Goal: Task Accomplishment & Management: Complete application form

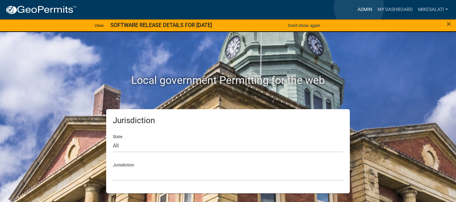
click at [358, 7] on link "Admin" at bounding box center [364, 9] width 20 height 13
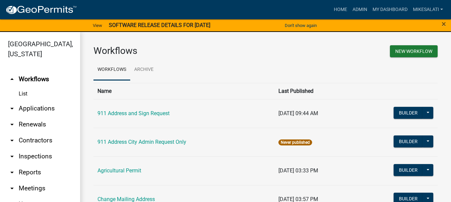
click at [44, 101] on link "arrow_drop_down Applications" at bounding box center [40, 109] width 80 height 16
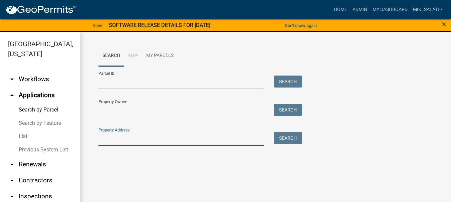
click at [113, 138] on input "Property Address:" at bounding box center [180, 139] width 165 height 14
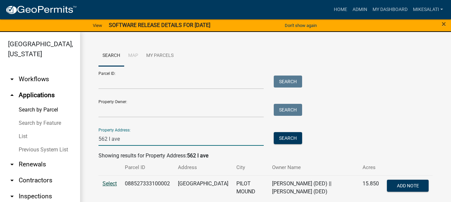
type input "562 I ave"
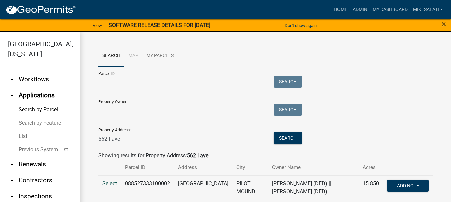
click at [104, 182] on span "Select" at bounding box center [109, 184] width 14 height 6
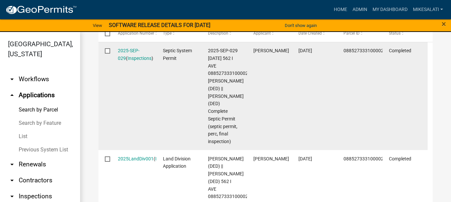
scroll to position [254, 0]
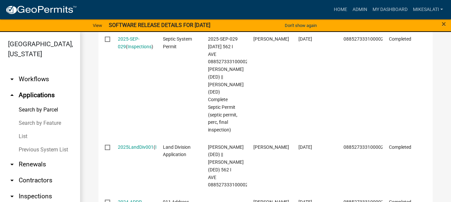
click at [22, 130] on link "List" at bounding box center [40, 136] width 80 height 13
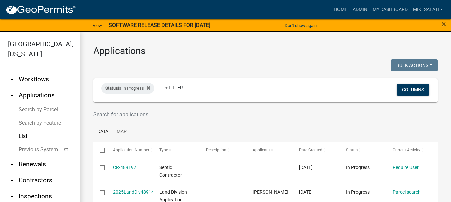
click at [97, 118] on input "text" at bounding box center [235, 115] width 285 height 14
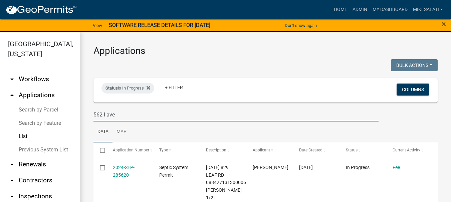
type input "562 I ave"
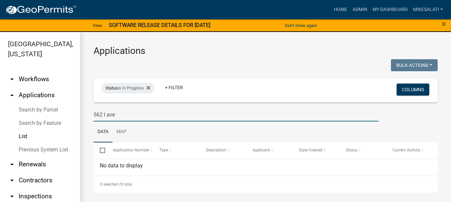
click at [38, 103] on link "Search by Parcel" at bounding box center [40, 109] width 80 height 13
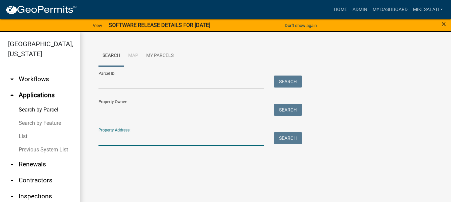
click at [107, 135] on input "Property Address:" at bounding box center [180, 139] width 165 height 14
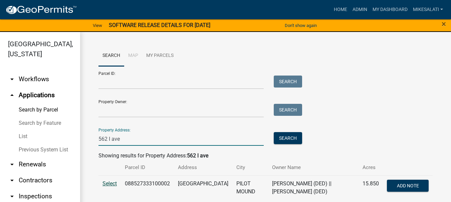
type input "562 I ave"
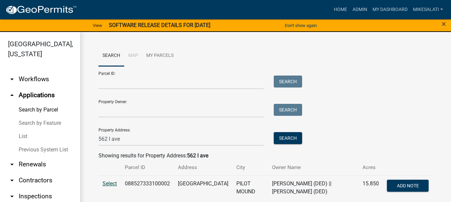
click at [107, 183] on span "Select" at bounding box center [109, 184] width 14 height 6
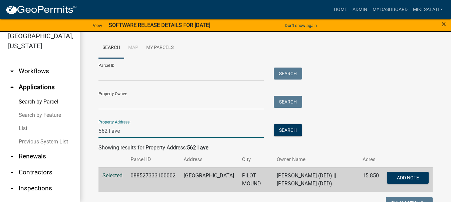
drag, startPoint x: 127, startPoint y: 131, endPoint x: 89, endPoint y: 128, distance: 37.8
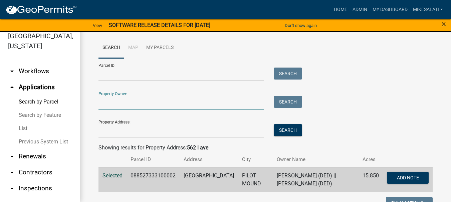
click at [104, 103] on input "Property Owner:" at bounding box center [180, 103] width 165 height 14
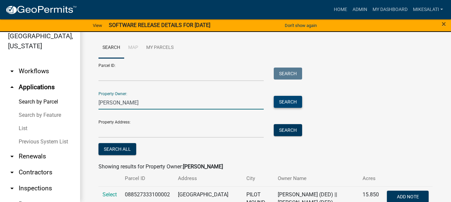
type input "[PERSON_NAME]"
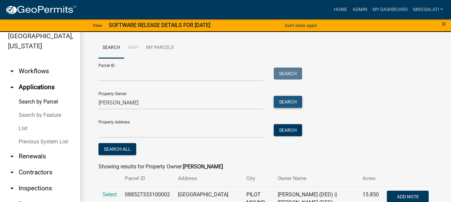
click at [281, 103] on button "Search" at bounding box center [287, 102] width 28 height 12
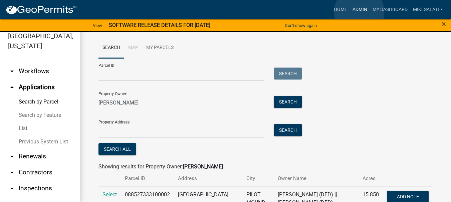
click at [359, 12] on link "Admin" at bounding box center [359, 9] width 20 height 13
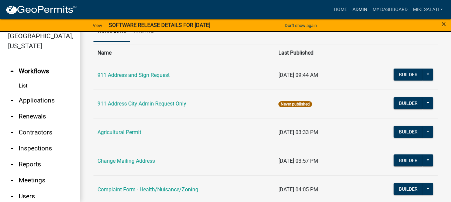
scroll to position [67, 0]
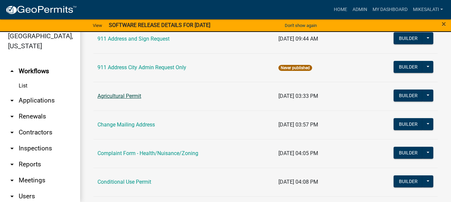
click at [133, 95] on link "Agricultural Permit" at bounding box center [119, 96] width 44 height 6
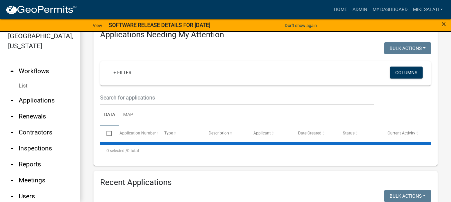
scroll to position [133, 0]
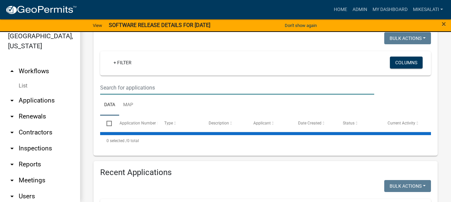
click at [129, 90] on input "text" at bounding box center [237, 88] width 274 height 14
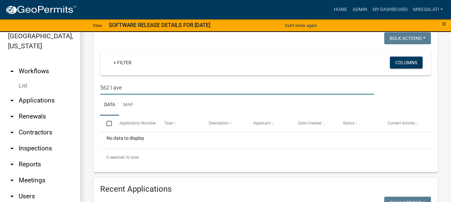
type input "562 I ave"
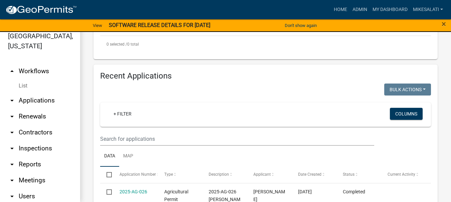
scroll to position [267, 0]
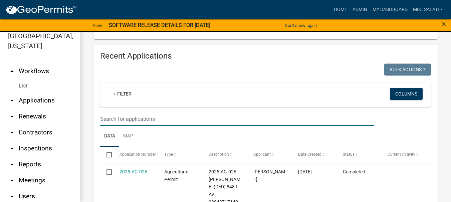
click at [129, 121] on input "text" at bounding box center [237, 119] width 274 height 14
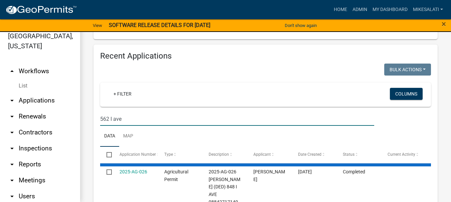
type input "562 I ave"
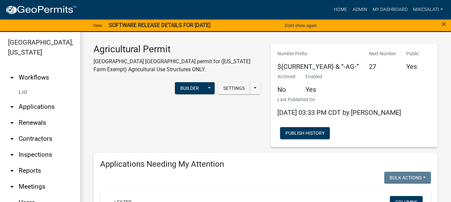
scroll to position [0, 0]
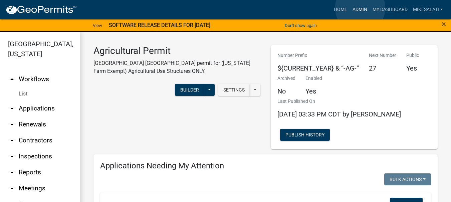
click at [360, 8] on link "Admin" at bounding box center [359, 9] width 20 height 13
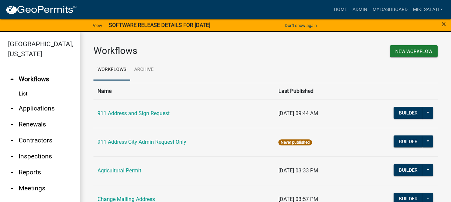
click at [24, 101] on link "arrow_drop_down Applications" at bounding box center [40, 109] width 80 height 16
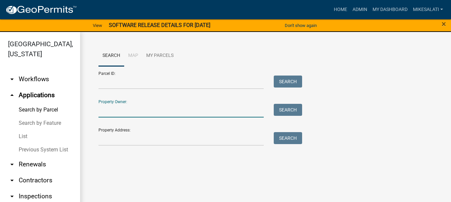
click at [117, 111] on input "Property Owner:" at bounding box center [180, 111] width 165 height 14
type input "[PERSON_NAME]"
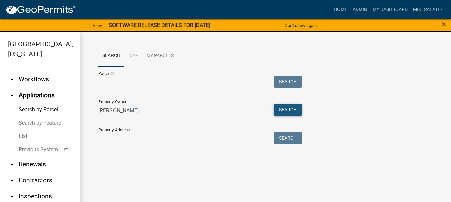
click at [297, 111] on button "Search" at bounding box center [287, 110] width 28 height 12
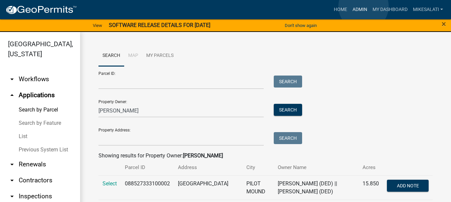
click at [363, 6] on link "Admin" at bounding box center [359, 9] width 20 height 13
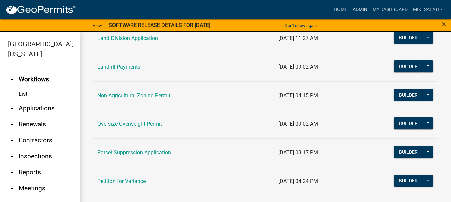
scroll to position [600, 0]
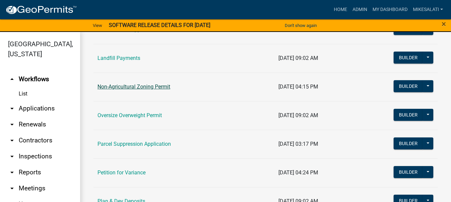
click at [148, 89] on link "Non-Agricultural Zoning Permit" at bounding box center [133, 87] width 73 height 6
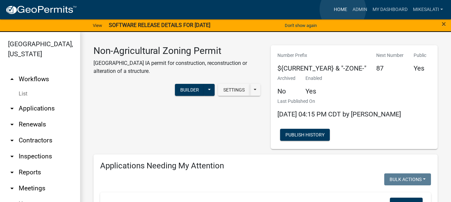
click at [342, 9] on link "Home" at bounding box center [340, 9] width 19 height 13
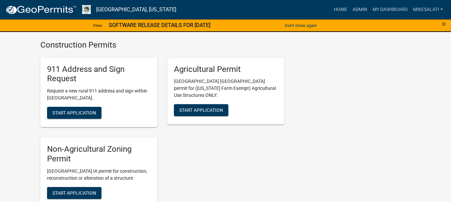
scroll to position [1234, 0]
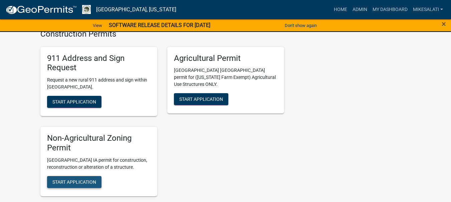
click at [82, 179] on span "Start Application" at bounding box center [74, 181] width 44 height 5
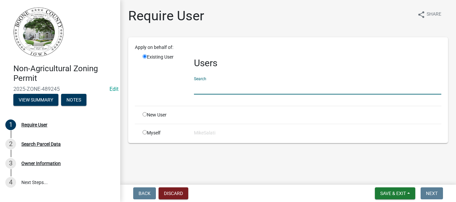
click at [206, 91] on input "text" at bounding box center [317, 88] width 247 height 14
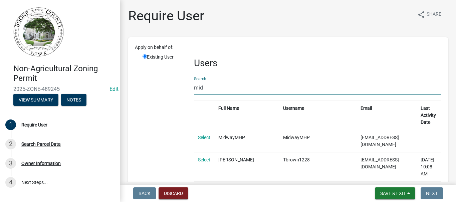
type input "[EMAIL_ADDRESS][DOMAIN_NAME]"
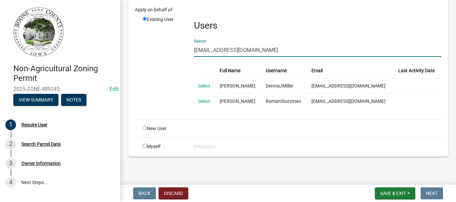
scroll to position [38, 0]
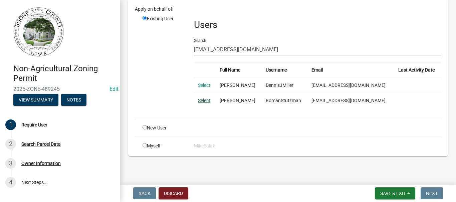
click at [206, 101] on link "Select" at bounding box center [204, 100] width 12 height 5
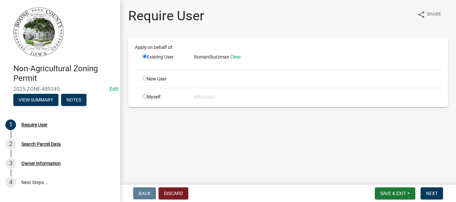
scroll to position [0, 0]
click at [438, 194] on button "Next" at bounding box center [431, 194] width 22 height 12
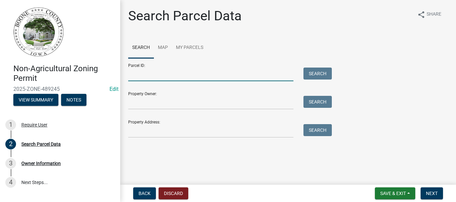
click at [144, 78] on input "Parcel ID:" at bounding box center [210, 75] width 165 height 14
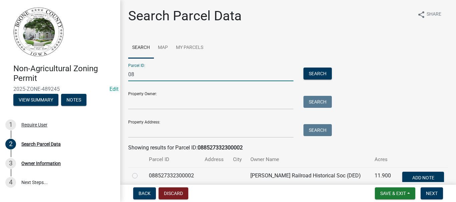
type input "0"
type input "088527334300001"
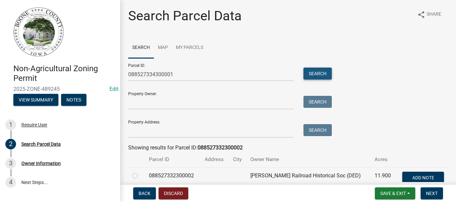
click at [325, 74] on button "Search" at bounding box center [317, 74] width 28 height 12
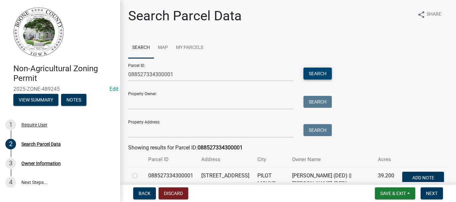
scroll to position [33, 0]
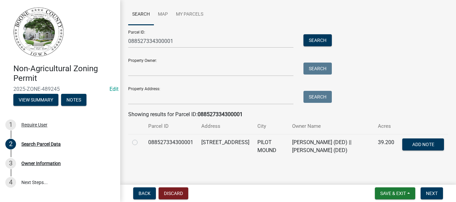
click at [140, 139] on label at bounding box center [140, 139] width 0 height 0
click at [140, 143] on input "radio" at bounding box center [142, 141] width 4 height 4
radio input "true"
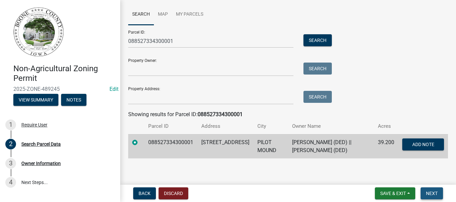
click at [430, 193] on span "Next" at bounding box center [432, 193] width 12 height 5
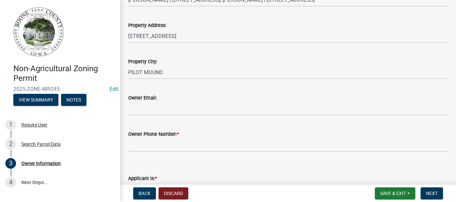
scroll to position [167, 0]
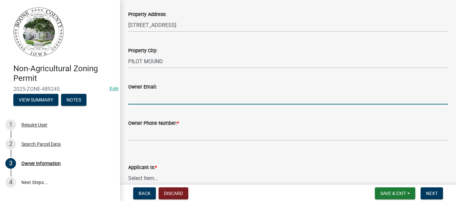
click at [173, 101] on input "Owner Email:" at bounding box center [287, 98] width 319 height 14
type input "[EMAIL_ADDRESS][DOMAIN_NAME]"
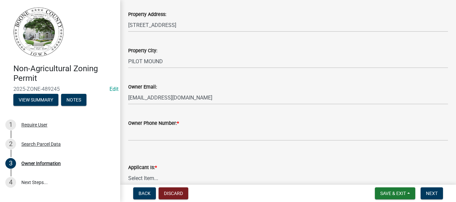
click at [198, 119] on div "Owner Phone Number: *" at bounding box center [287, 123] width 319 height 8
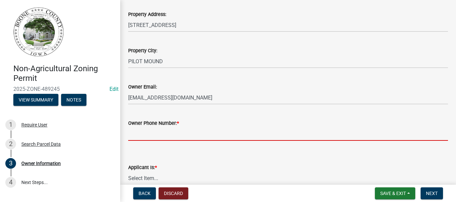
click at [176, 137] on input "Owner Phone Number: *" at bounding box center [287, 134] width 319 height 14
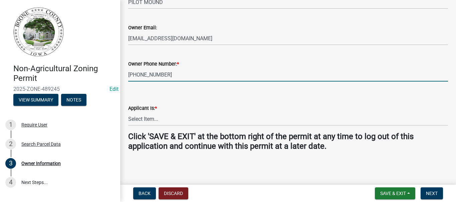
scroll to position [226, 0]
type input "[PHONE_NUMBER]"
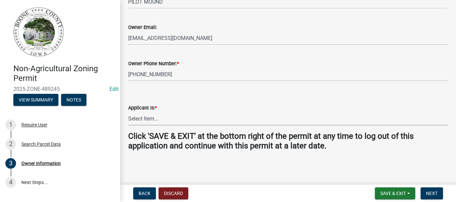
click at [149, 120] on select "Select Item... The Property Owner A contractor who has registered with Boone Co…" at bounding box center [287, 119] width 319 height 14
click at [128, 112] on select "Select Item... The Property Owner A contractor who has registered with Boone Co…" at bounding box center [287, 119] width 319 height 14
select select "38c7e77b-1303-488d-b958-87c851393774"
click at [436, 195] on span "Next" at bounding box center [432, 193] width 12 height 5
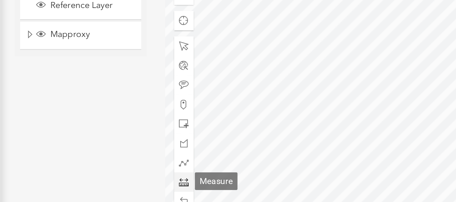
scroll to position [277, 0]
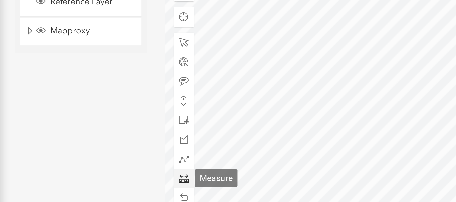
click at [219, 157] on span at bounding box center [220, 155] width 5 height 5
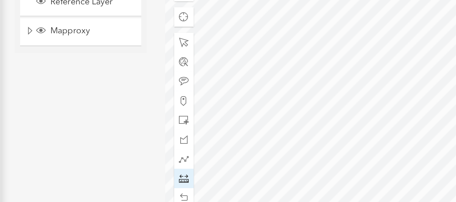
scroll to position [294, 0]
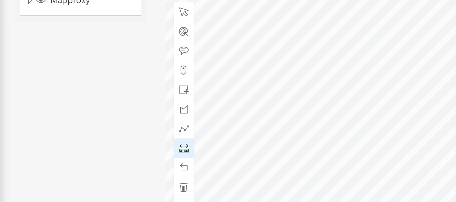
click at [306, 102] on div at bounding box center [328, 99] width 237 height 167
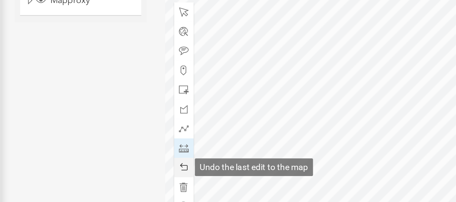
click at [221, 150] on span at bounding box center [220, 149] width 5 height 5
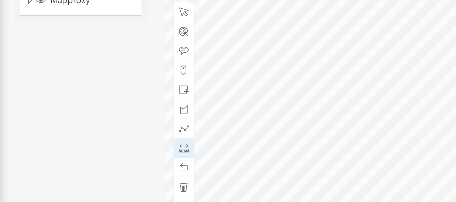
click at [298, 90] on div at bounding box center [328, 99] width 237 height 167
click at [290, 132] on div at bounding box center [328, 99] width 237 height 167
click at [274, 127] on div at bounding box center [328, 99] width 237 height 167
click at [274, 100] on div at bounding box center [328, 99] width 237 height 167
click at [255, 99] on div at bounding box center [328, 99] width 237 height 167
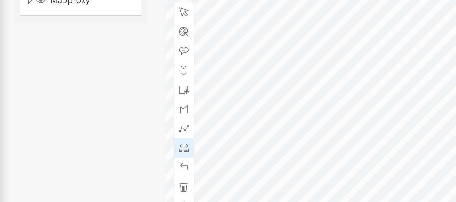
click at [255, 99] on div at bounding box center [328, 99] width 237 height 167
click at [255, 100] on div at bounding box center [328, 99] width 237 height 167
click at [255, 99] on div at bounding box center [328, 99] width 237 height 167
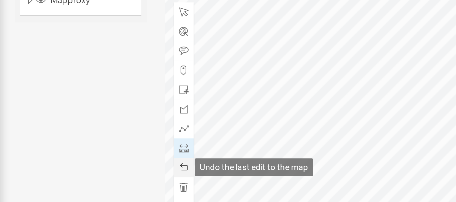
click at [219, 150] on span at bounding box center [220, 149] width 5 height 5
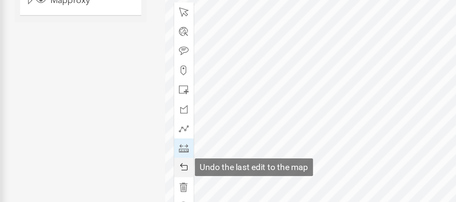
click at [219, 150] on span at bounding box center [220, 149] width 5 height 5
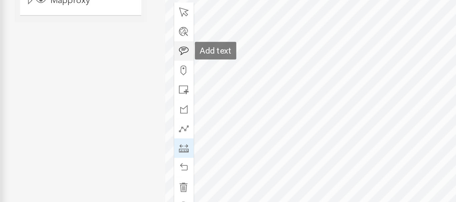
click at [219, 85] on span at bounding box center [220, 85] width 5 height 5
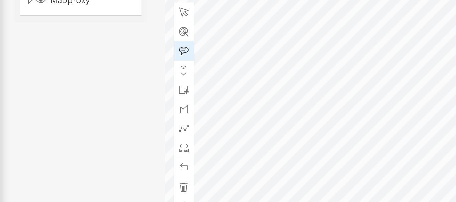
click at [262, 96] on div at bounding box center [328, 99] width 237 height 167
click at [246, 113] on div at bounding box center [328, 99] width 237 height 167
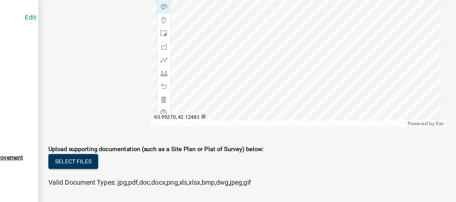
scroll to position [0, 0]
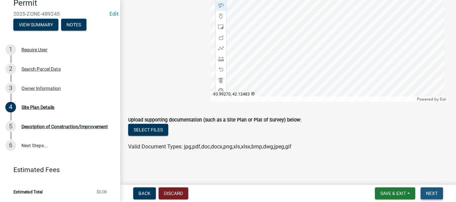
click at [426, 190] on button "Next" at bounding box center [431, 194] width 22 height 12
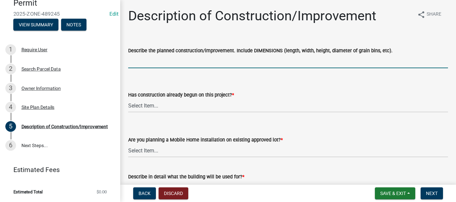
click at [188, 63] on input "Describe the planned construction/improvement. Include DIMENSIONS (length, widt…" at bounding box center [287, 62] width 319 height 14
type input "y"
type input "The property owner has a 20' x 14' portable shed"
click at [171, 107] on select "Select Item... Yes No" at bounding box center [287, 106] width 319 height 14
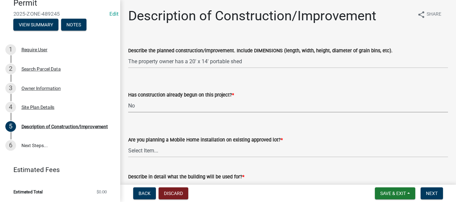
click at [128, 99] on select "Select Item... Yes No" at bounding box center [287, 106] width 319 height 14
select select "780d6c2c-296a-4ca9-89f5-6f46740c66d4"
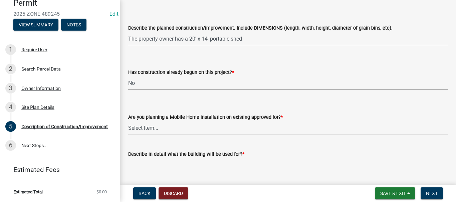
scroll to position [33, 0]
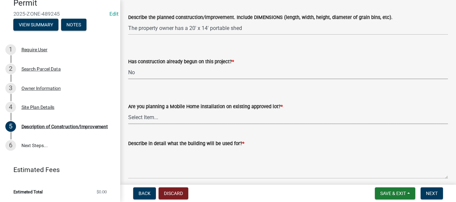
click at [166, 118] on select "Select Item... Yes No" at bounding box center [287, 118] width 319 height 14
click at [128, 111] on select "Select Item... Yes No" at bounding box center [287, 118] width 319 height 14
select select "11cf4637-fcbf-4a36-af17-97ff4966c2e6"
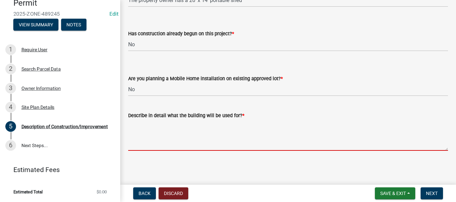
click at [163, 146] on textarea "Describe in detail what the building will be used for? *" at bounding box center [287, 135] width 319 height 31
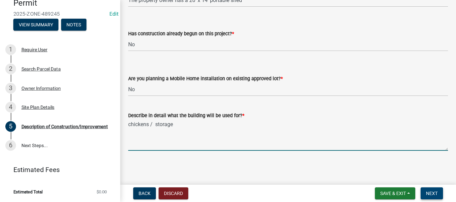
type textarea "chickens / storage"
click at [426, 192] on span "Next" at bounding box center [432, 193] width 12 height 5
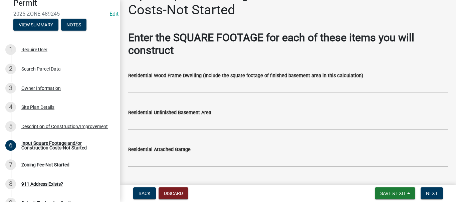
scroll to position [33, 0]
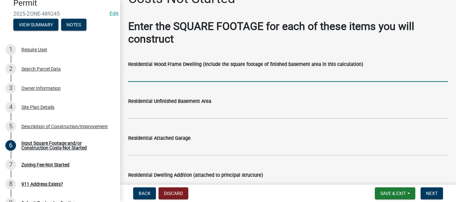
click at [143, 77] on input "text" at bounding box center [287, 75] width 319 height 14
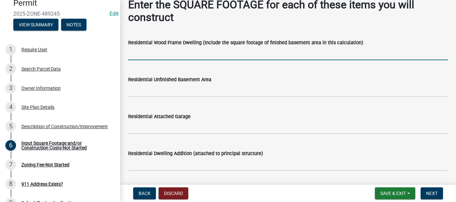
scroll to position [67, 0]
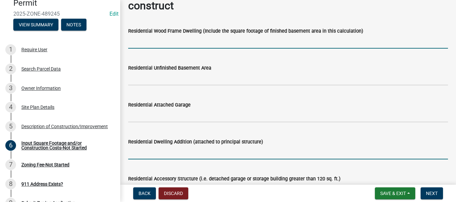
click at [136, 154] on input "text" at bounding box center [287, 153] width 319 height 14
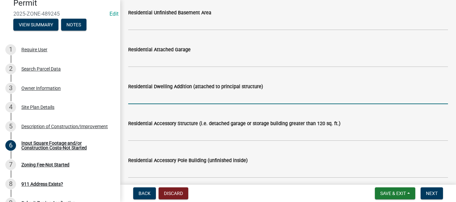
scroll to position [133, 0]
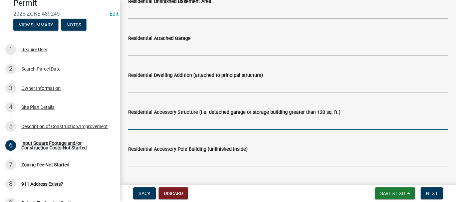
click at [151, 126] on input "text" at bounding box center [287, 123] width 319 height 14
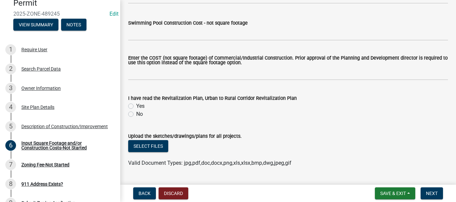
scroll to position [585, 0]
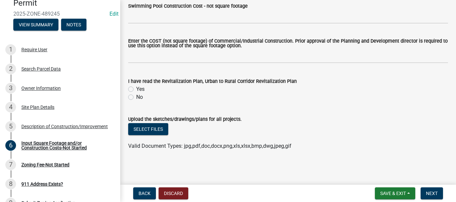
type input "280"
click at [136, 89] on label "Yes" at bounding box center [140, 89] width 8 height 8
click at [136, 89] on input "Yes" at bounding box center [138, 87] width 4 height 4
radio input "true"
click at [429, 189] on button "Next" at bounding box center [431, 194] width 22 height 12
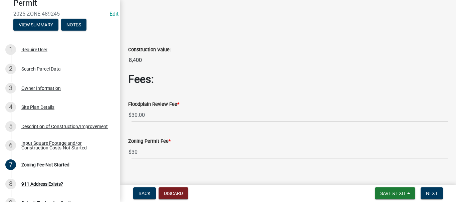
scroll to position [58, 0]
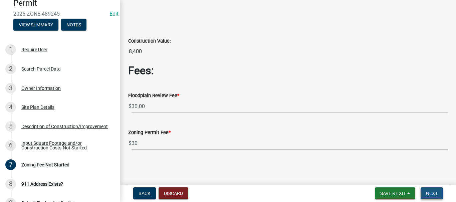
click at [432, 192] on span "Next" at bounding box center [432, 193] width 12 height 5
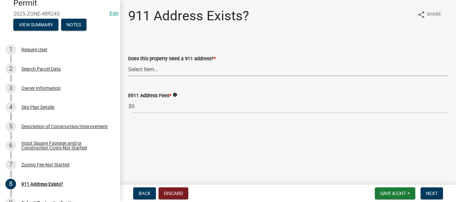
click at [149, 72] on select "Select Item... Property already has a 911 address Request a new 911 address, si…" at bounding box center [287, 70] width 319 height 14
click at [128, 63] on select "Select Item... Property already has a 911 address Request a new 911 address, si…" at bounding box center [287, 70] width 319 height 14
select select "f1813c40-ff51-4f8e-a09d-ea2142ee239a"
click at [433, 193] on span "Next" at bounding box center [432, 193] width 12 height 5
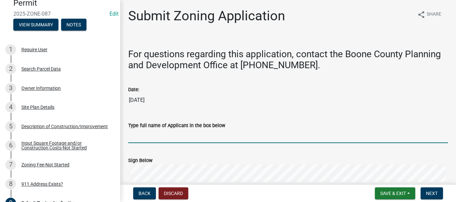
click at [249, 132] on input "Type full name of Applicant in the box below" at bounding box center [287, 137] width 319 height 14
type input "[PERSON_NAME]"
click at [161, 163] on form "Sign Below Clear" at bounding box center [287, 188] width 319 height 79
click at [435, 193] on span "Next" at bounding box center [432, 193] width 12 height 5
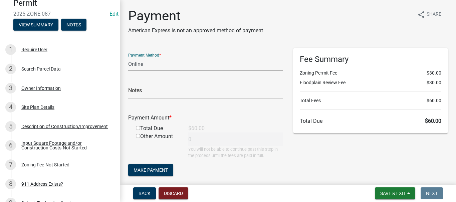
click at [140, 63] on select "Credit Card POS Check Cash Online" at bounding box center [205, 64] width 155 height 14
select select "2: 1"
click at [128, 57] on select "Credit Card POS Check Cash Online" at bounding box center [205, 64] width 155 height 14
click at [139, 129] on input "radio" at bounding box center [138, 128] width 4 height 4
radio input "true"
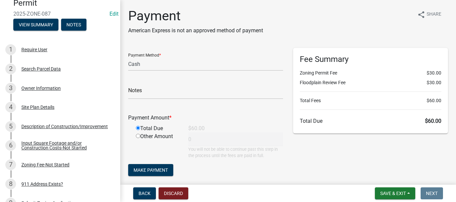
type input "60"
click at [160, 170] on span "Make Payment" at bounding box center [150, 170] width 34 height 5
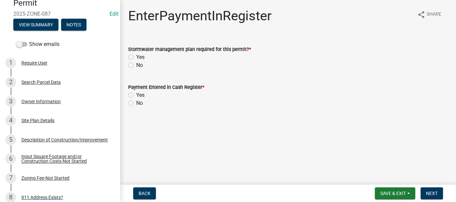
click at [136, 65] on label "No" at bounding box center [139, 65] width 7 height 8
click at [136, 65] on input "No" at bounding box center [138, 63] width 4 height 4
radio input "true"
click at [136, 94] on label "Yes" at bounding box center [140, 95] width 8 height 8
click at [136, 94] on input "Yes" at bounding box center [138, 93] width 4 height 4
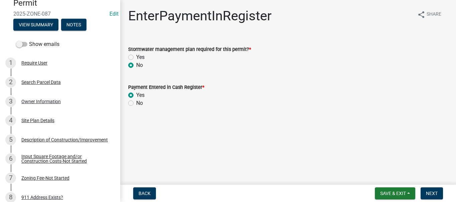
radio input "true"
click at [431, 189] on button "Next" at bounding box center [431, 194] width 22 height 12
